Goal: Task Accomplishment & Management: Manage account settings

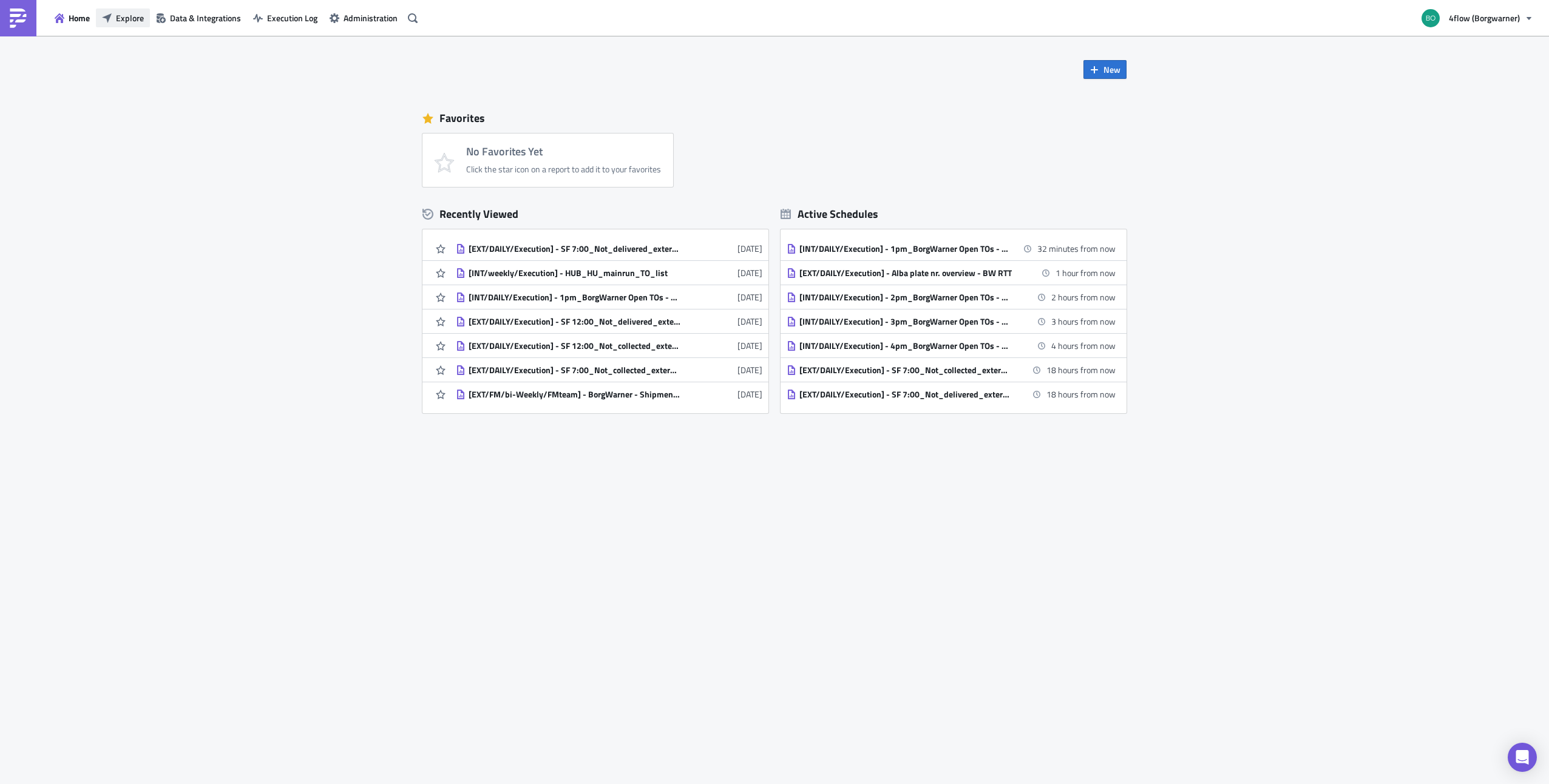
click at [128, 14] on span "Explore" at bounding box center [130, 18] width 28 height 12
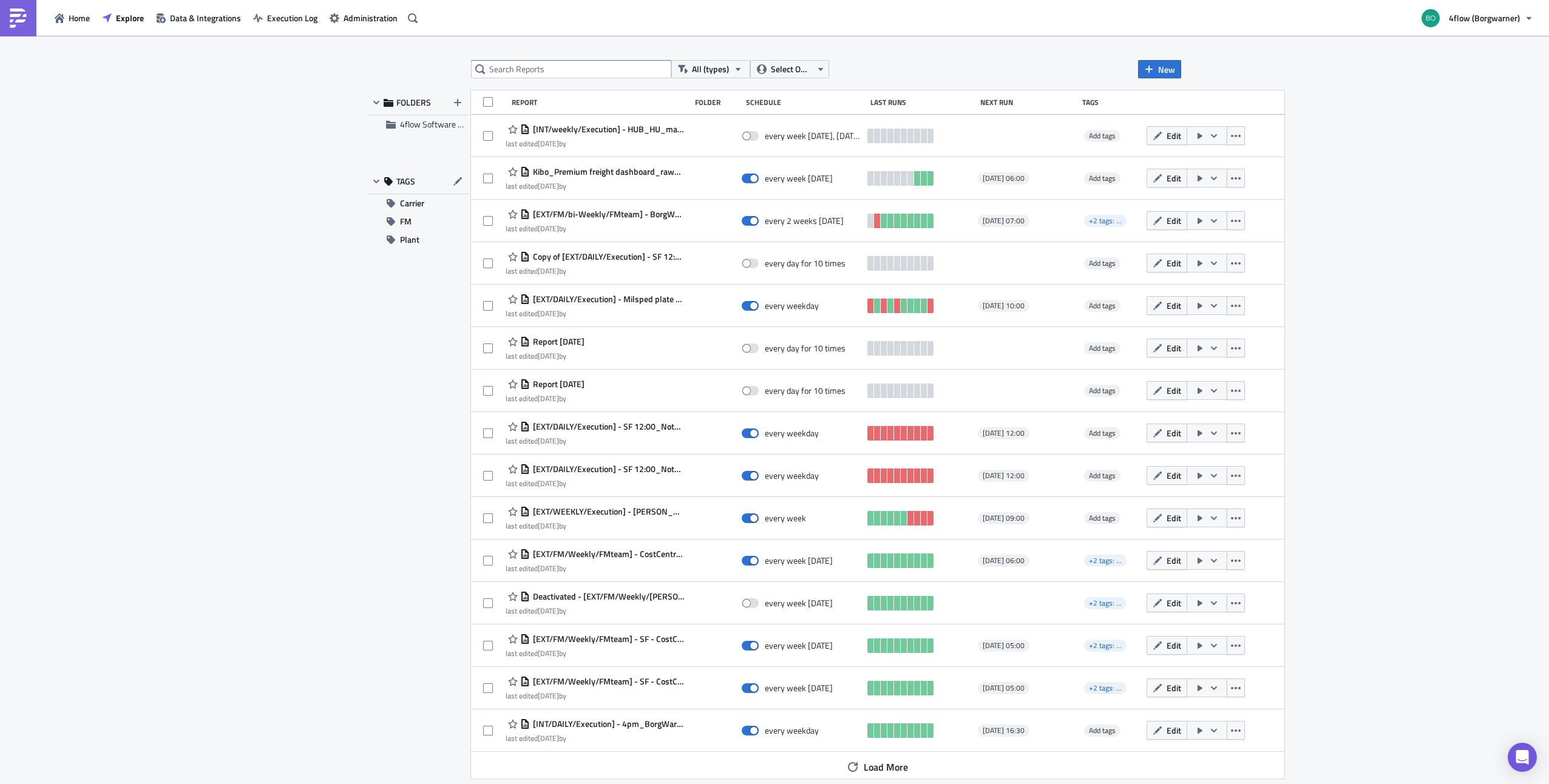
click at [1540, 30] on div "Home Explore Data & Integrations Execution Log Administration 4flow (Borgwarner)" at bounding box center [774, 18] width 1549 height 36
click at [1522, 21] on button "4flow (Borgwarner)" at bounding box center [1477, 18] width 126 height 27
click at [1431, 190] on link "Logout" at bounding box center [1483, 184] width 139 height 18
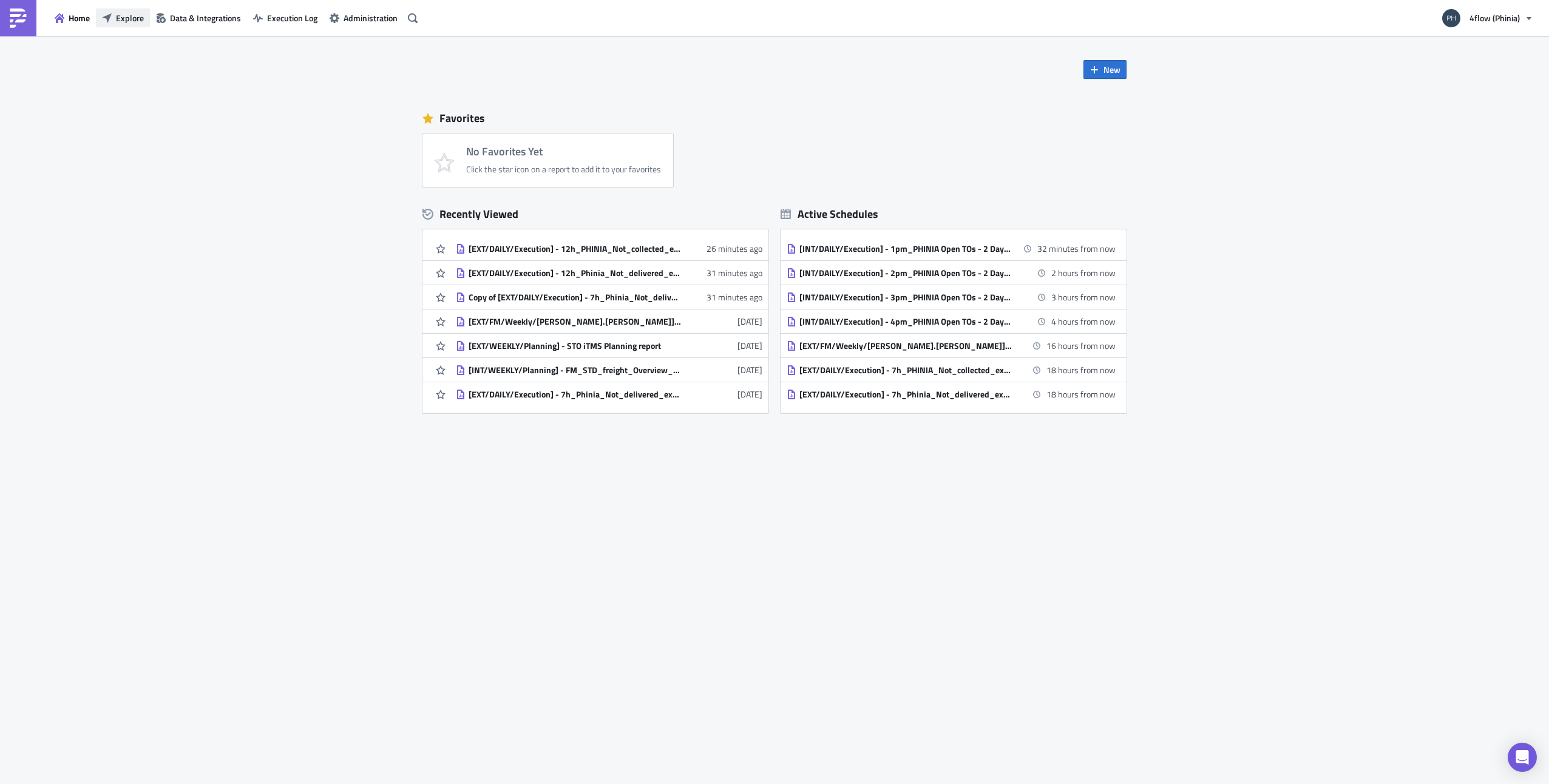
click at [120, 11] on button "Explore" at bounding box center [123, 18] width 54 height 19
